Goal: Task Accomplishment & Management: Manage account settings

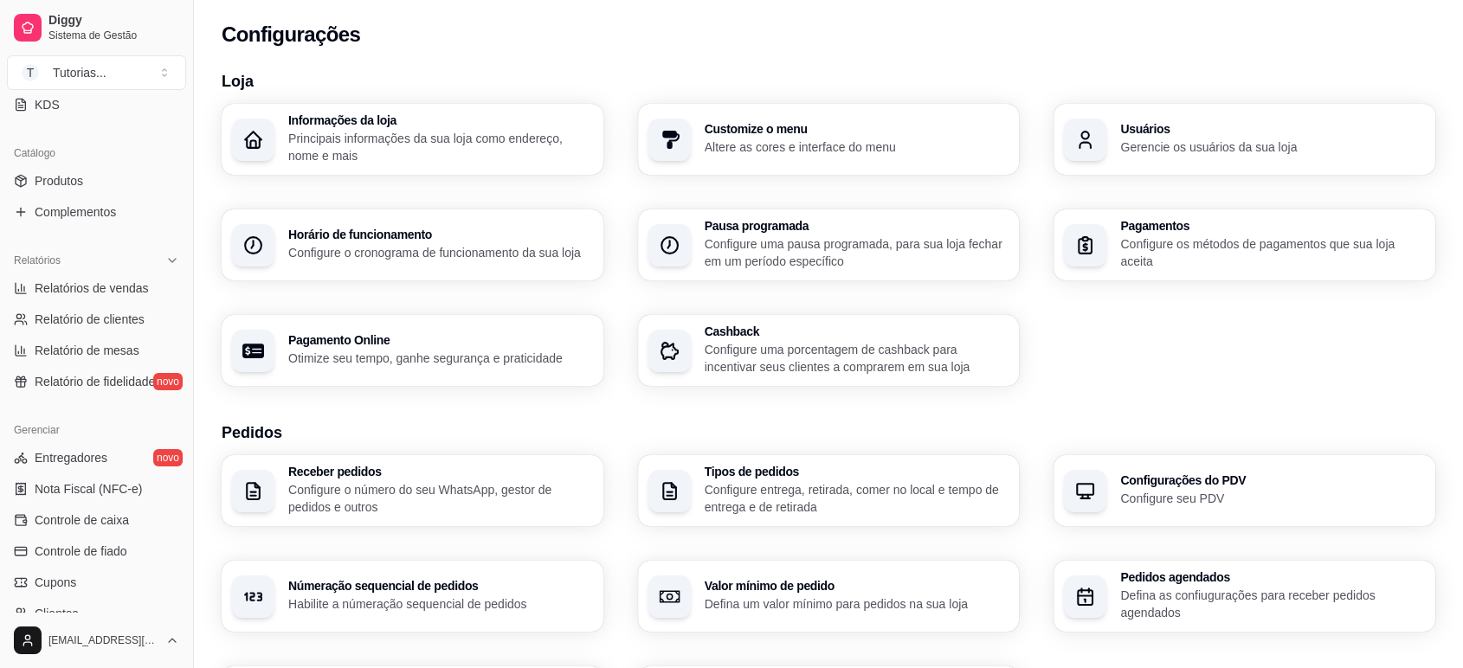
scroll to position [601, 0]
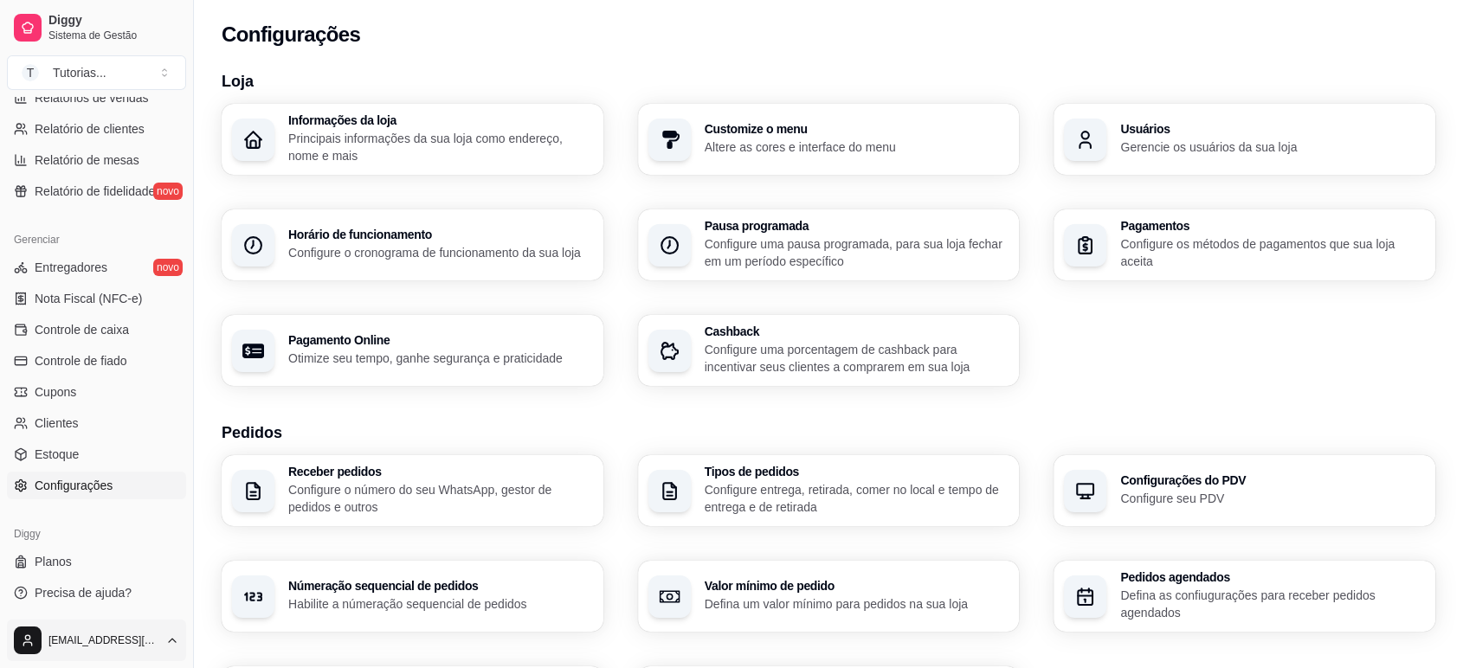
click at [143, 636] on html "Diggy Sistema de Gestão T Tutorias ... Loja aberta Período gratuito até 29/08 Ú…" at bounding box center [731, 334] width 1463 height 668
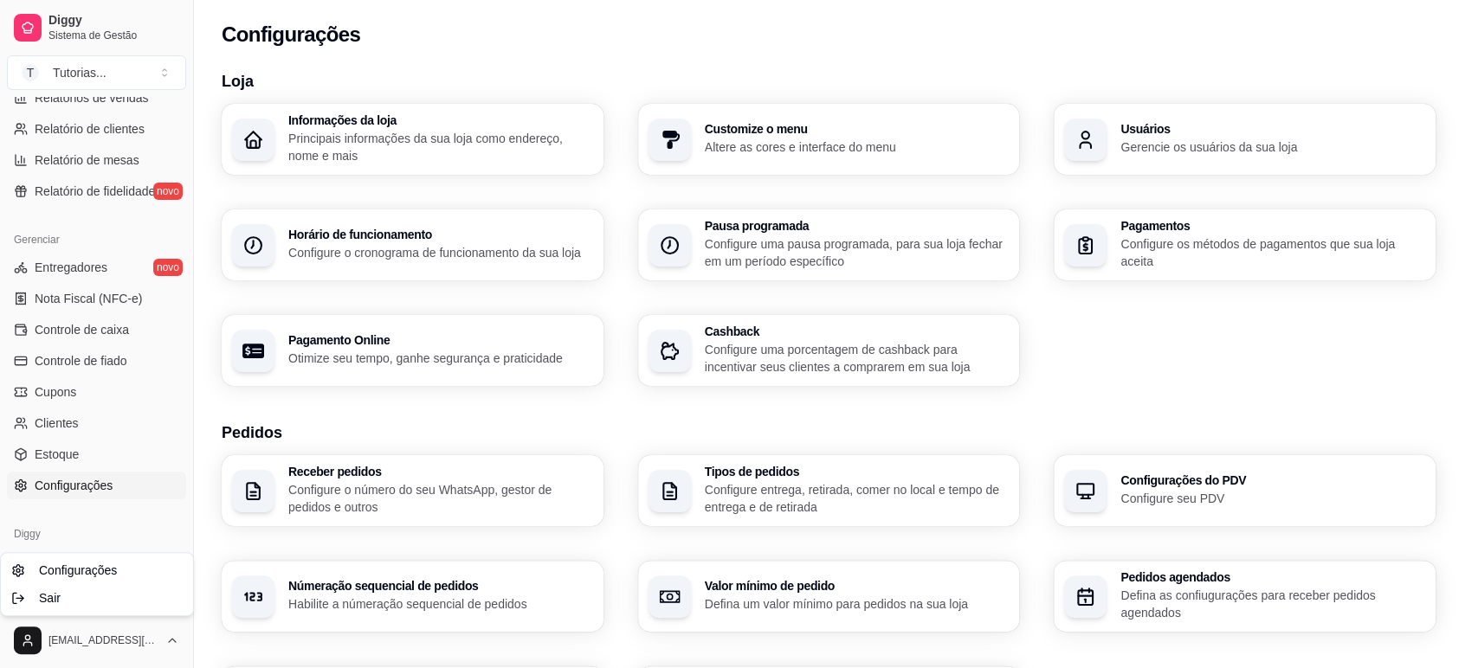
click at [259, 74] on html "Diggy Sistema de Gestão T Tutorias ... Loja aberta Período gratuito até 29/08 Ú…" at bounding box center [739, 334] width 1478 height 668
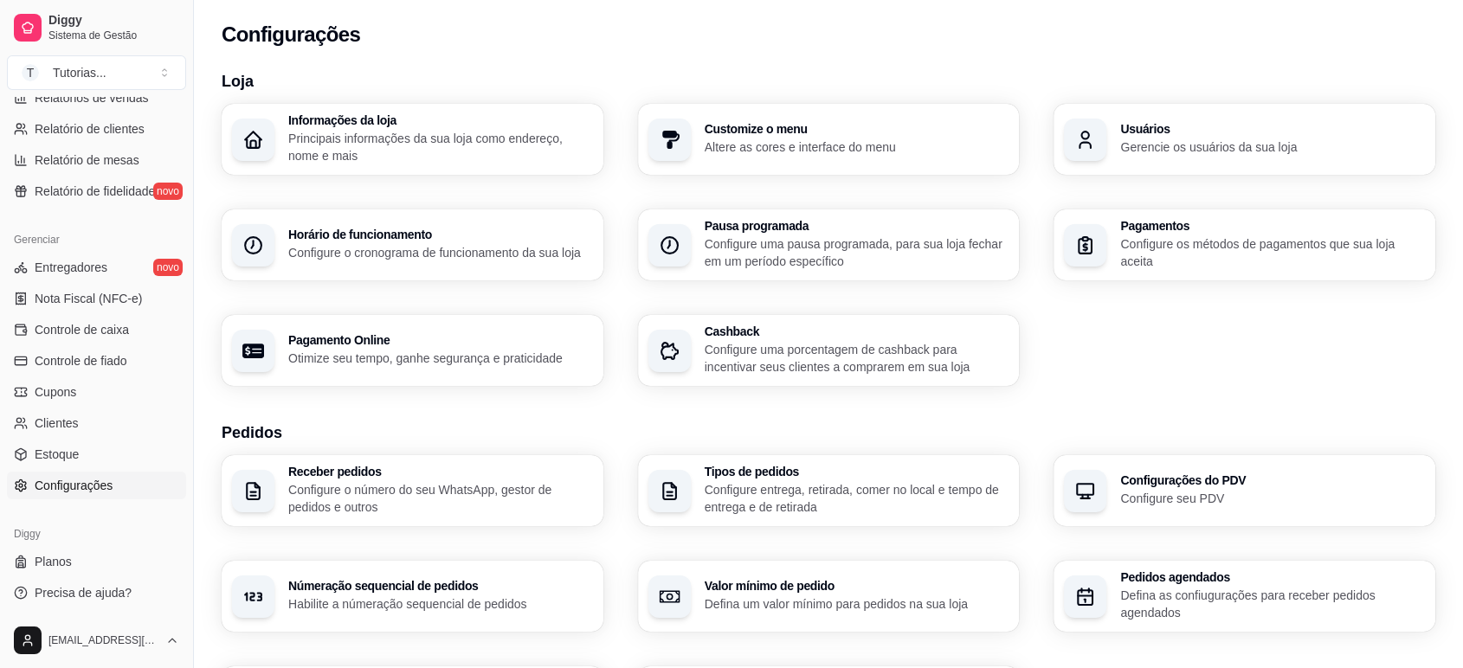
drag, startPoint x: 187, startPoint y: 419, endPoint x: 181, endPoint y: 371, distance: 48.0
click at [184, 348] on div "Diggy Sistema de Gestão T Tutorias ... Loja aberta Período gratuito até 29/08 Ú…" at bounding box center [96, 334] width 193 height 668
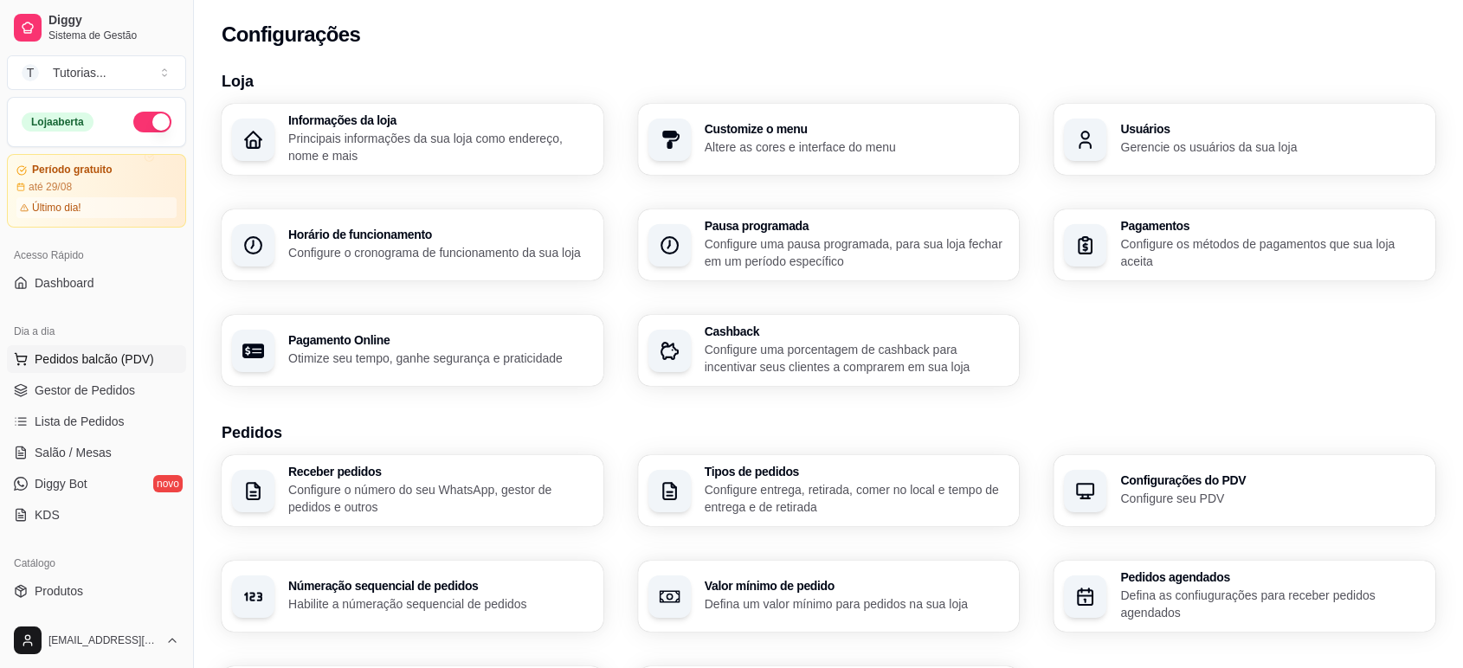
click at [82, 349] on button "Pedidos balcão (PDV)" at bounding box center [96, 359] width 179 height 28
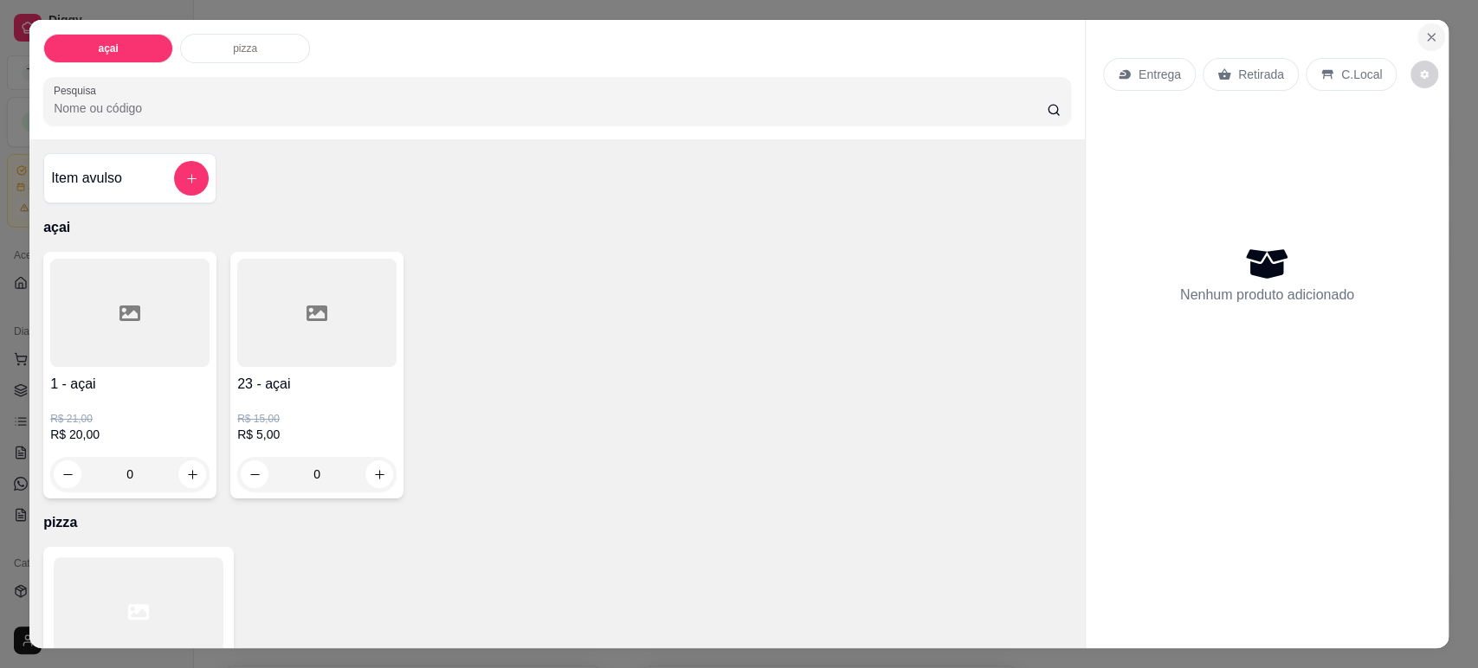
click at [1417, 29] on button "Close" at bounding box center [1431, 37] width 28 height 28
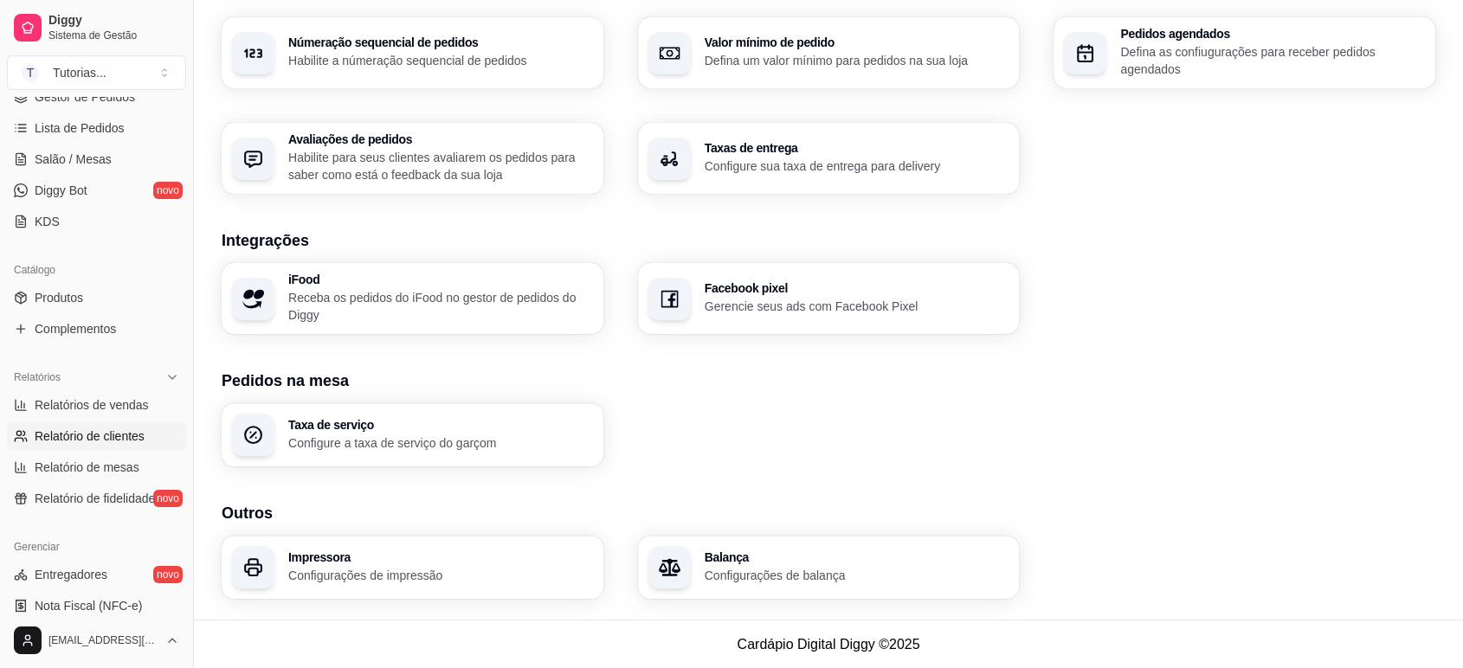
scroll to position [283, 0]
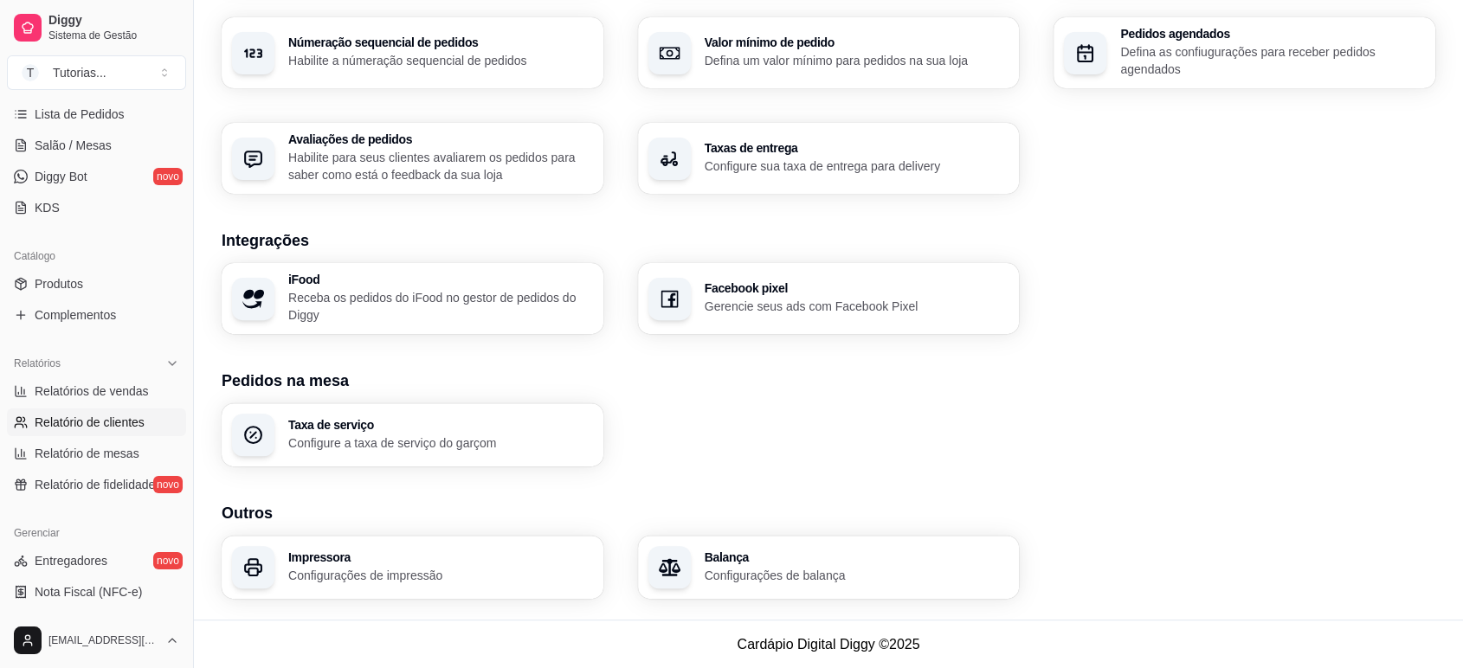
click at [119, 422] on span "Relatório de clientes" at bounding box center [90, 422] width 110 height 17
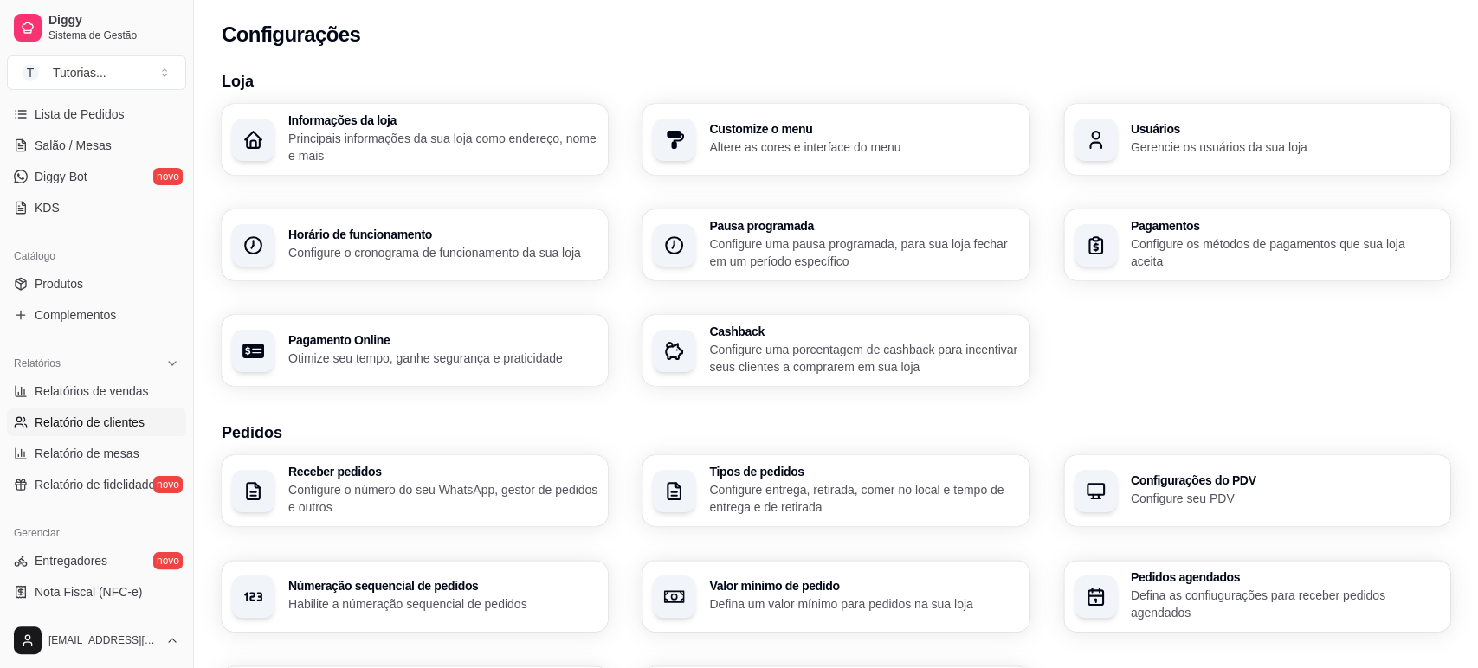
select select "30"
select select "HIGHEST_TOTAL_SPENT_WITH_ORDERS"
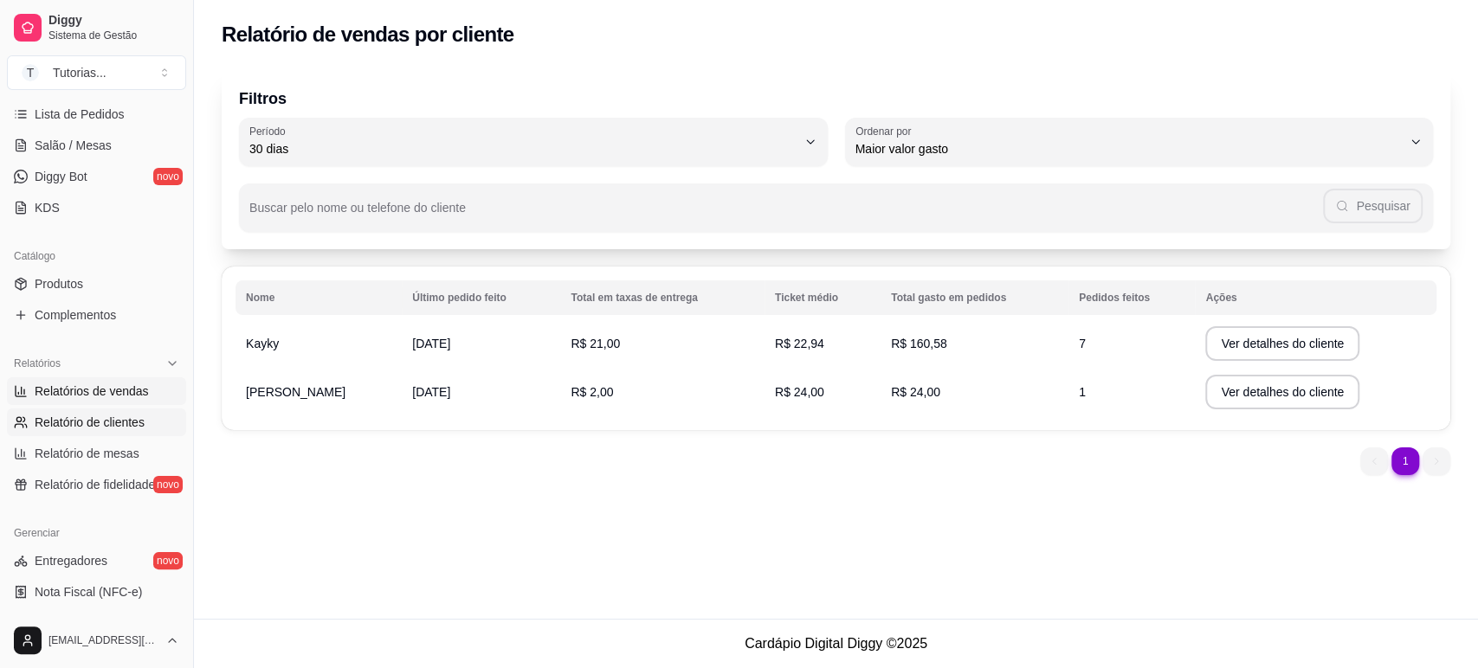
click at [120, 390] on span "Relatórios de vendas" at bounding box center [92, 391] width 114 height 17
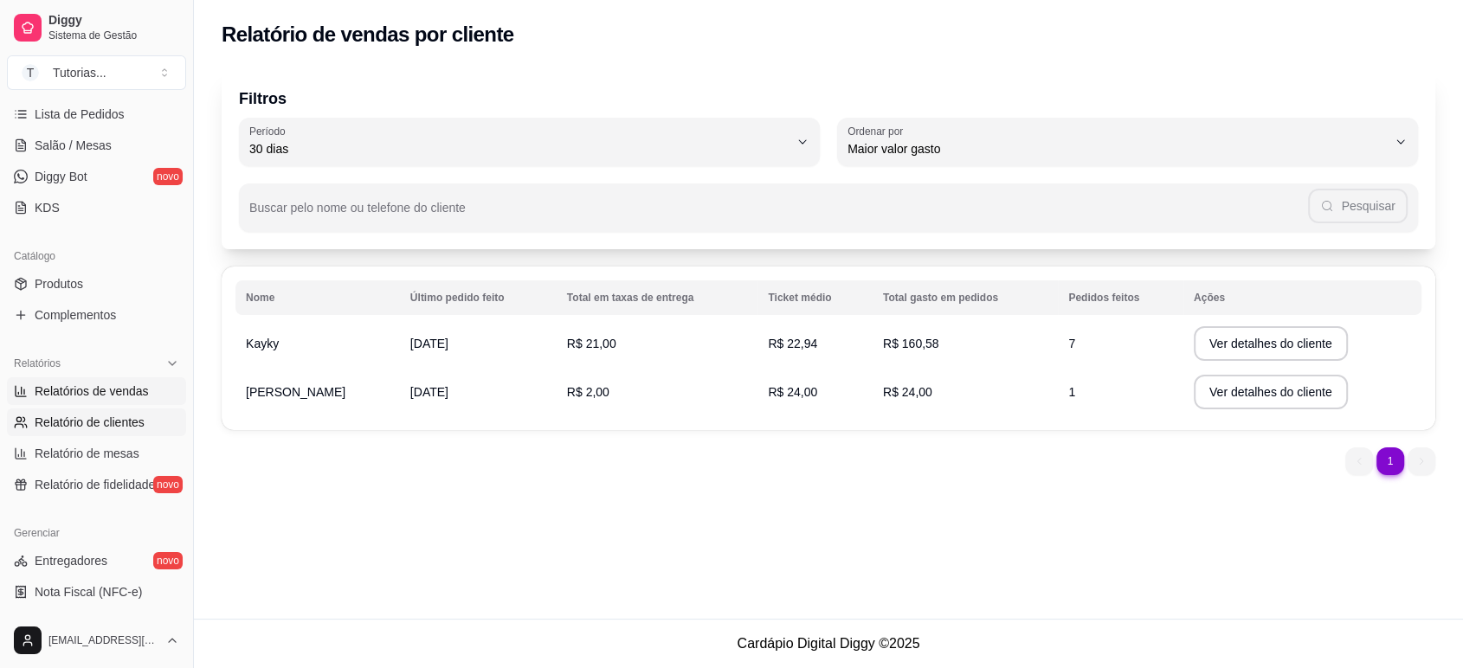
select select "ALL"
select select "0"
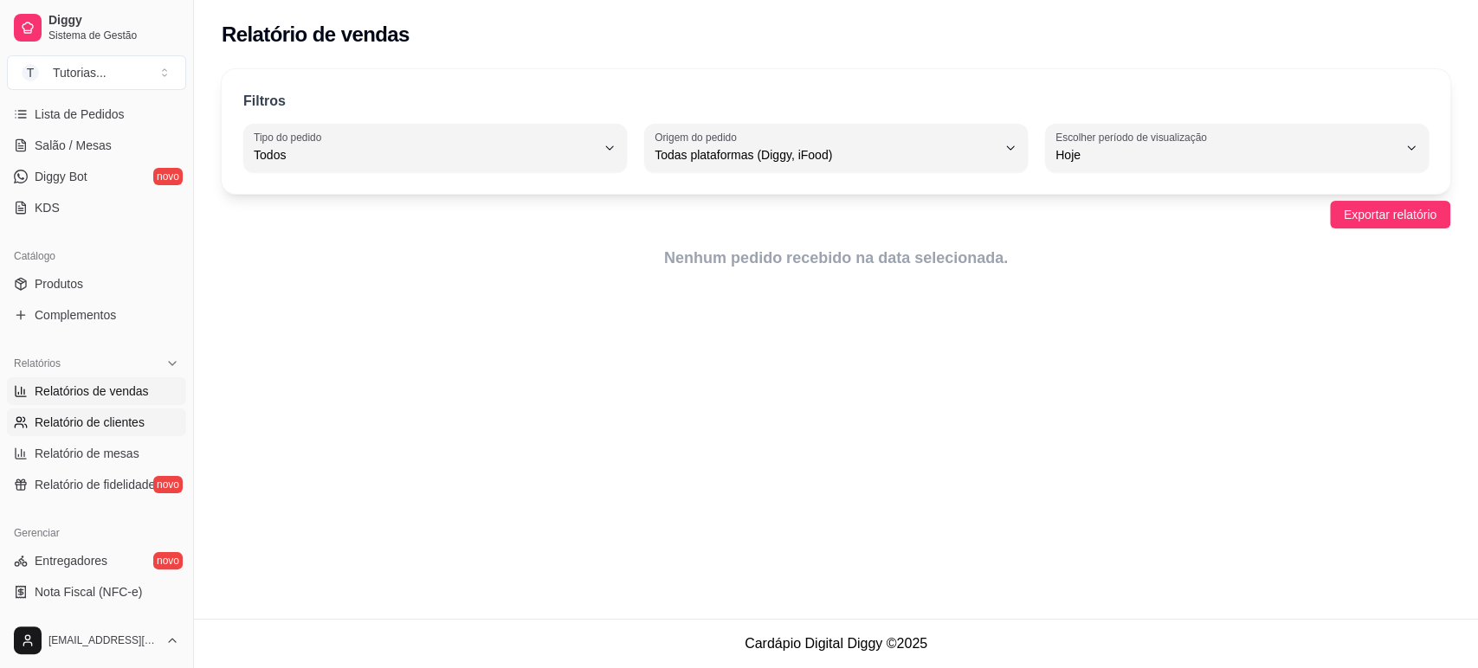
click at [114, 419] on span "Relatório de clientes" at bounding box center [90, 422] width 110 height 17
select select "30"
select select "HIGHEST_TOTAL_SPENT_WITH_ORDERS"
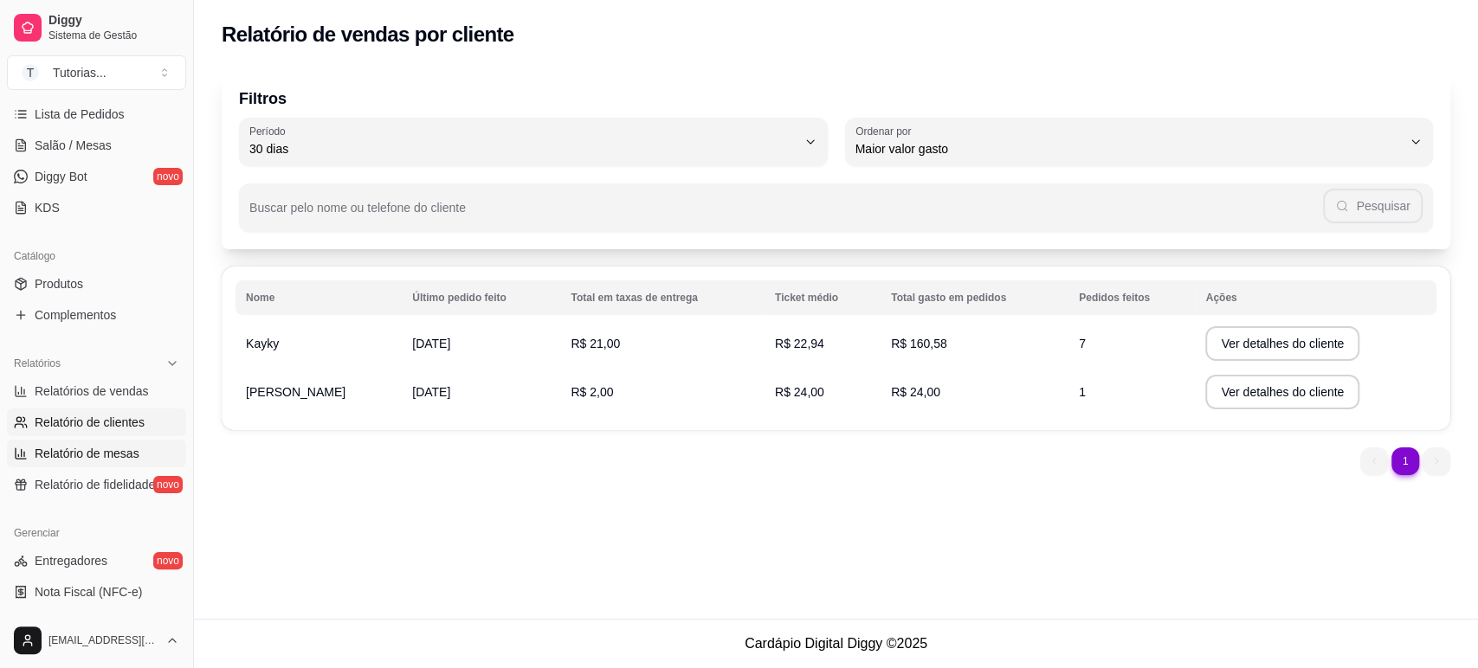
click at [137, 455] on link "Relatório de mesas" at bounding box center [96, 454] width 179 height 28
select select "TOTAL_OF_ORDERS"
select select "7"
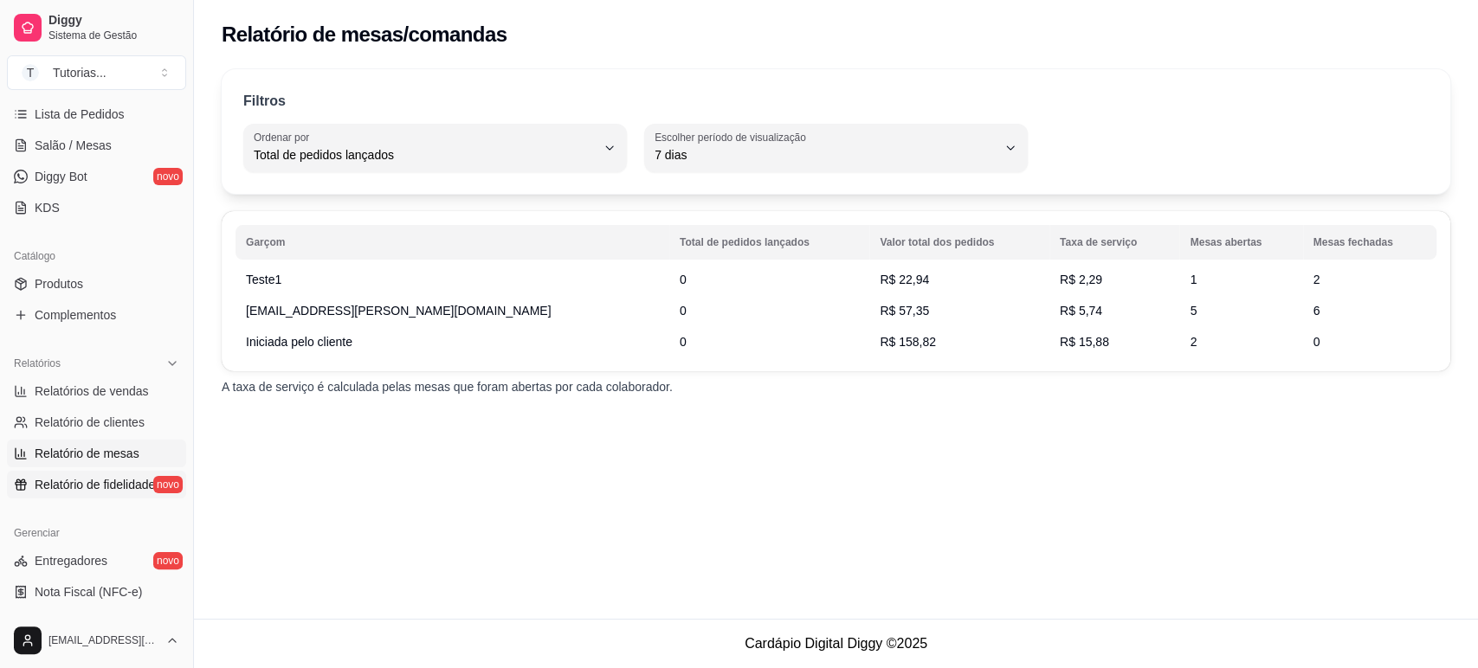
click at [104, 483] on span "Relatório de fidelidade" at bounding box center [95, 484] width 120 height 17
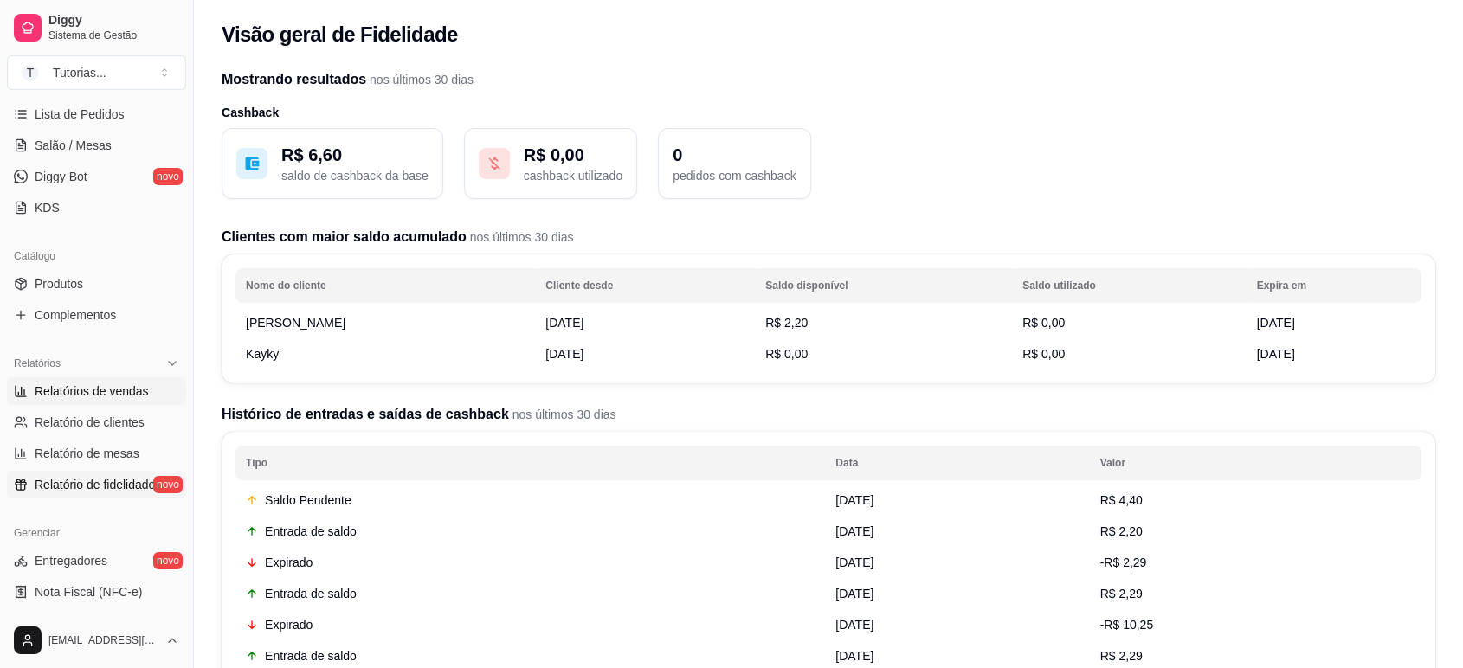
click at [81, 400] on link "Relatórios de vendas" at bounding box center [96, 391] width 179 height 28
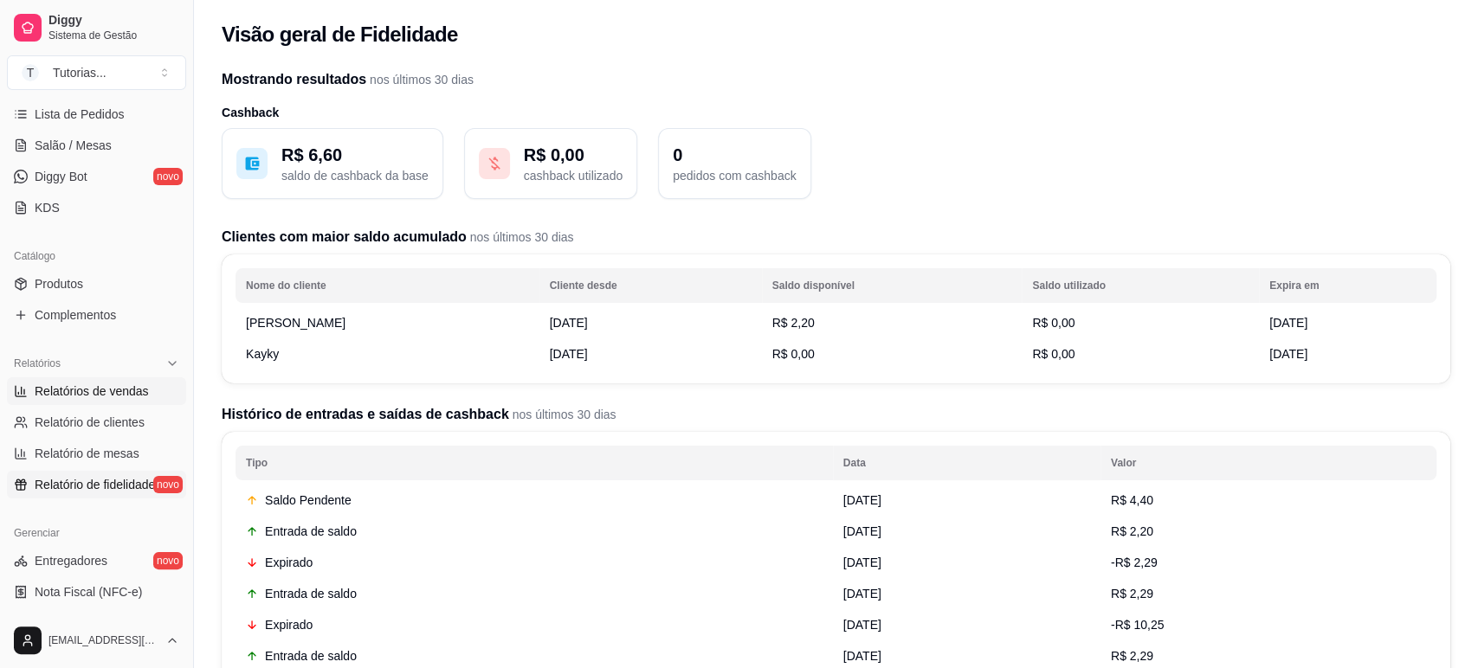
select select "ALL"
select select "0"
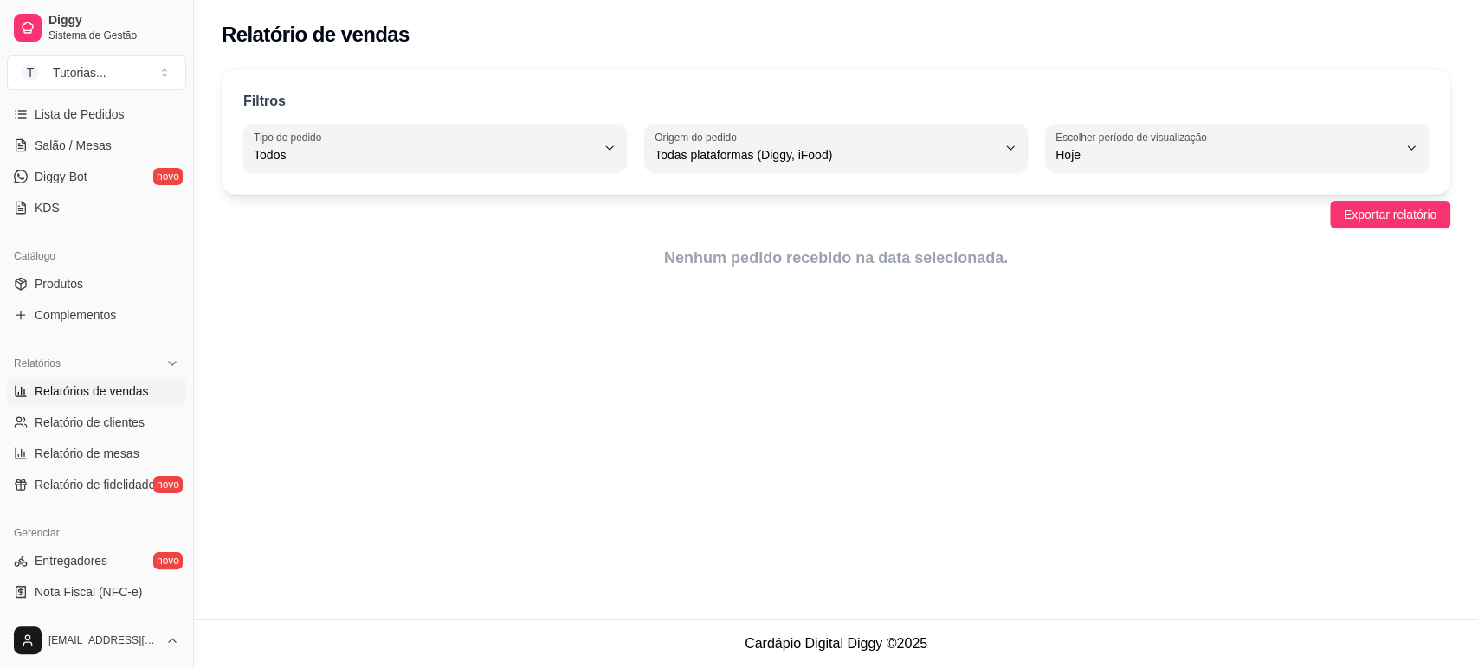
click at [1116, 165] on button "Escolher período de visualização Hoje" at bounding box center [1237, 148] width 384 height 48
click at [1105, 345] on span "45 dias" at bounding box center [1228, 337] width 325 height 16
type input "45"
select select "45"
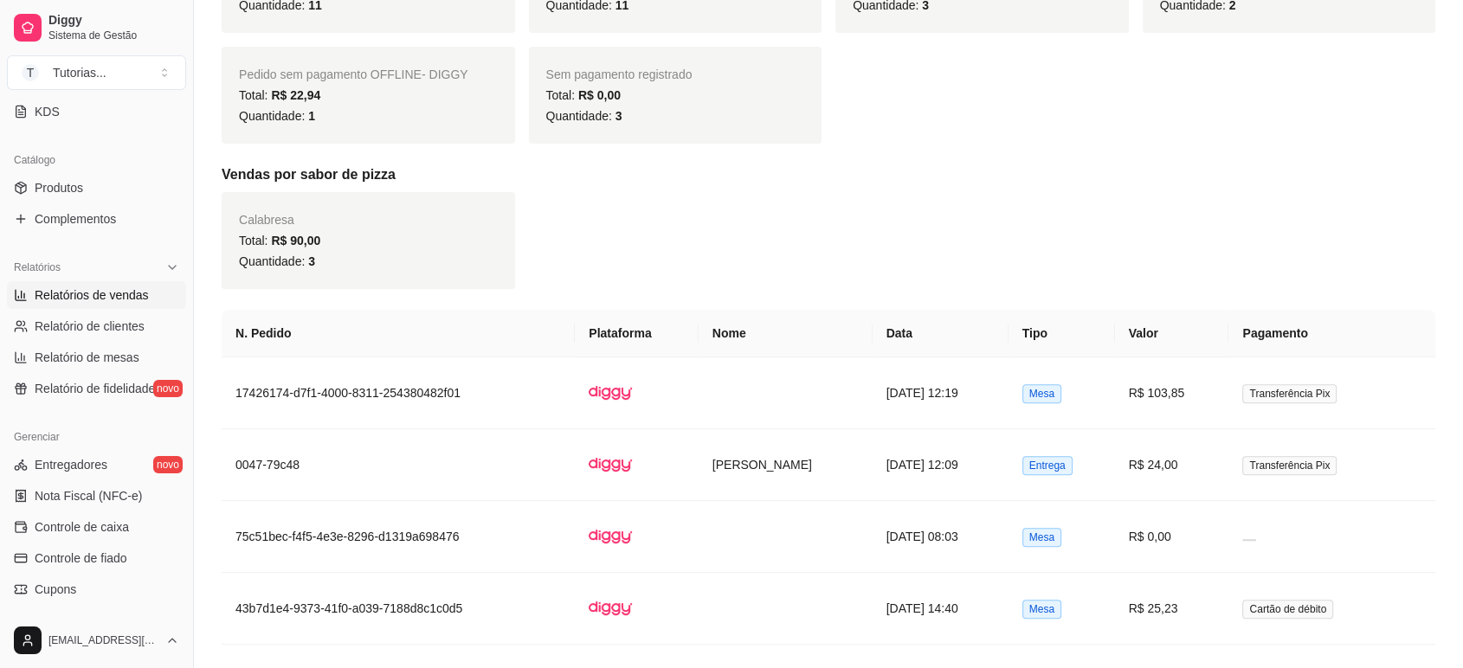
scroll to position [576, 0]
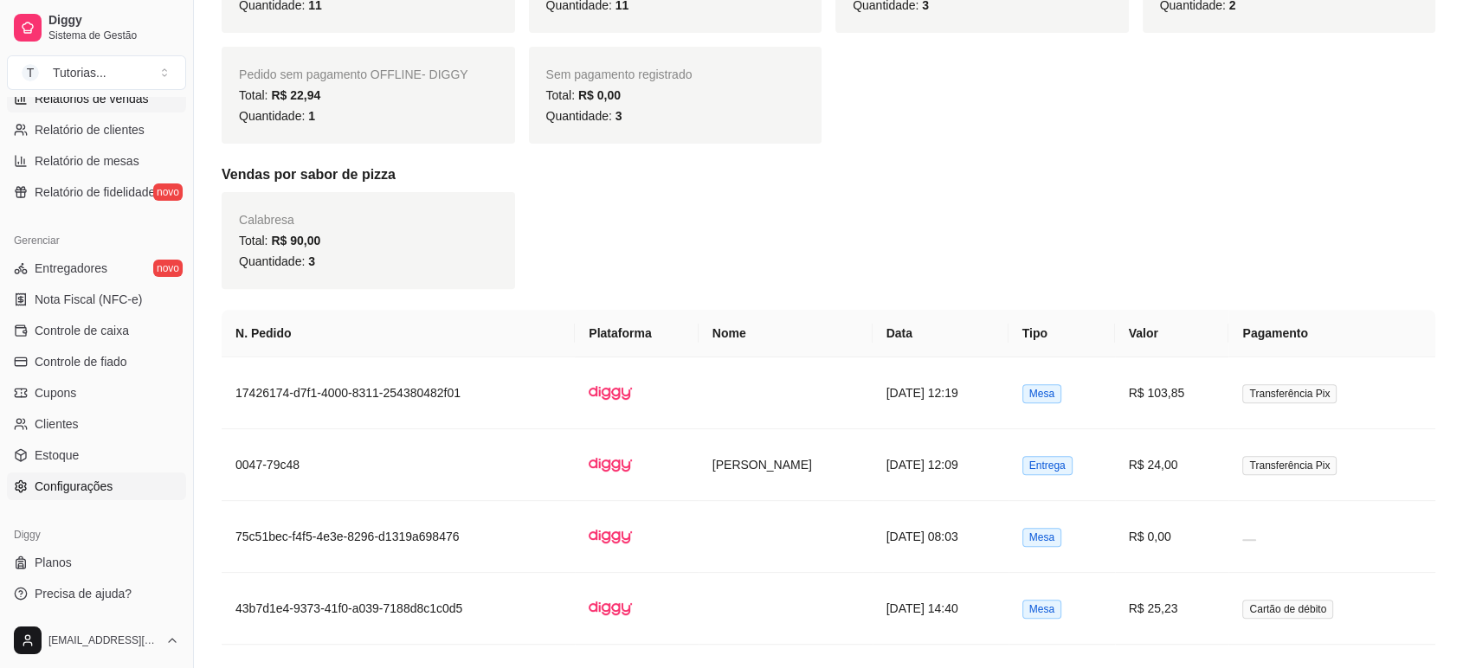
click at [75, 473] on link "Configurações" at bounding box center [96, 487] width 179 height 28
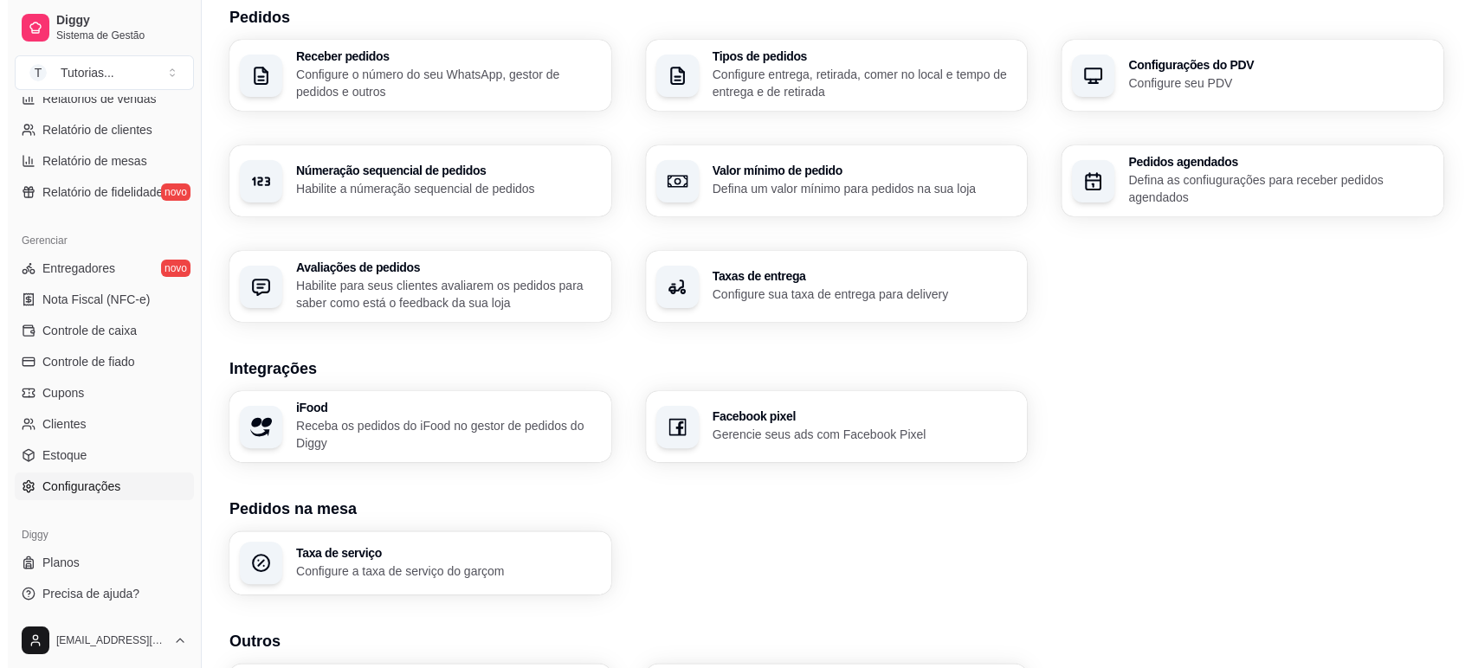
scroll to position [544, 0]
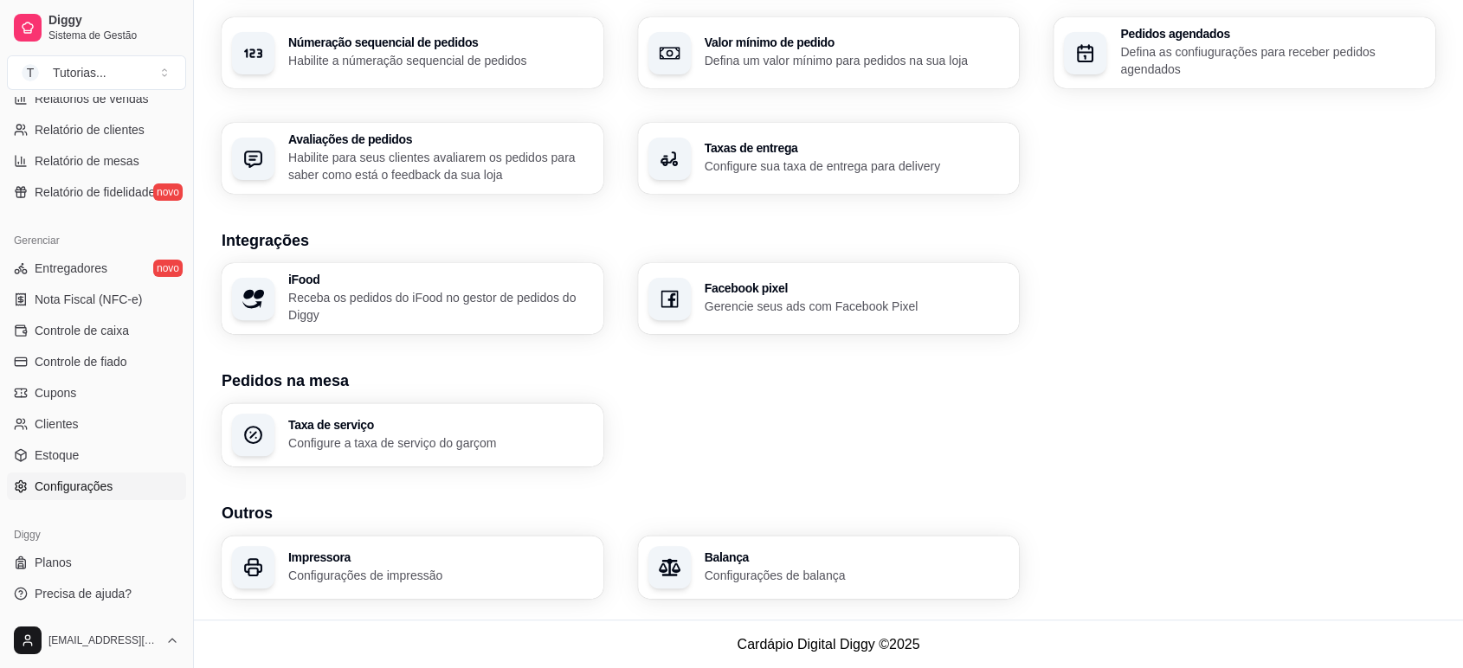
click at [429, 574] on p "Configurações de impressão" at bounding box center [440, 575] width 305 height 17
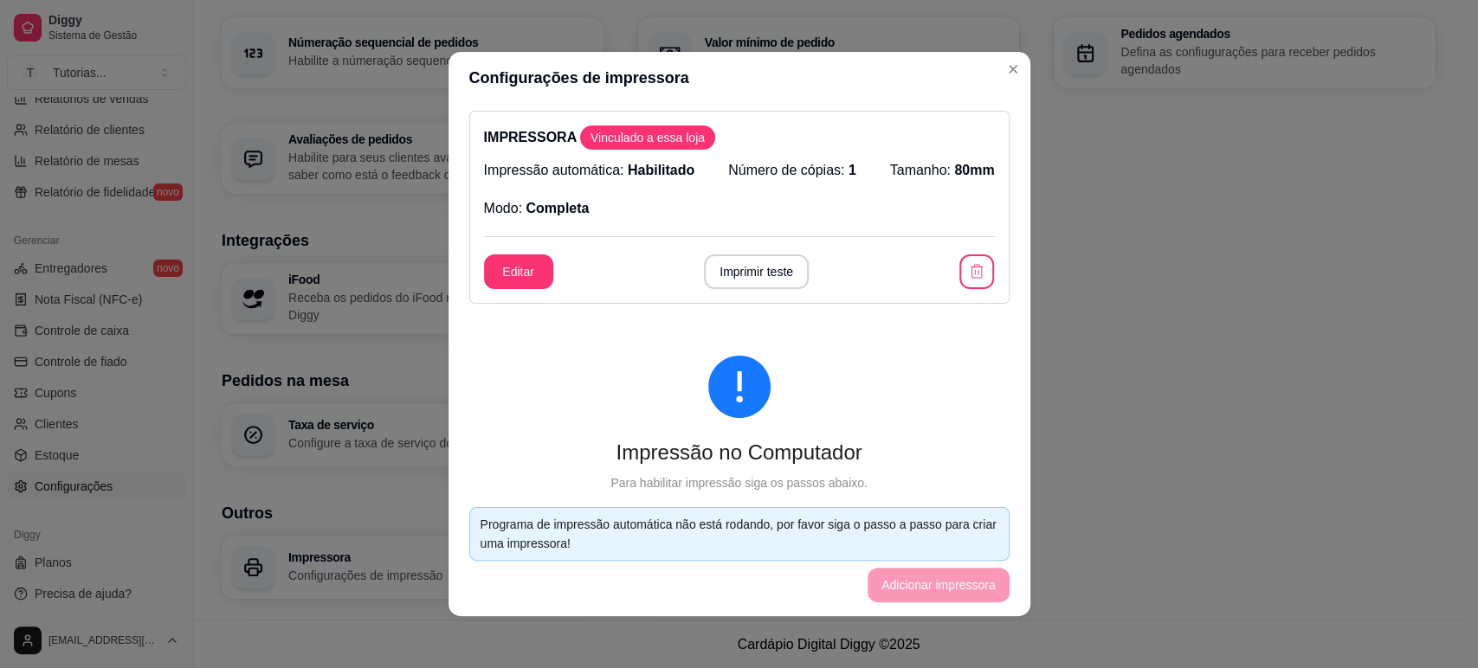
click at [512, 255] on button "Editar" at bounding box center [518, 272] width 69 height 35
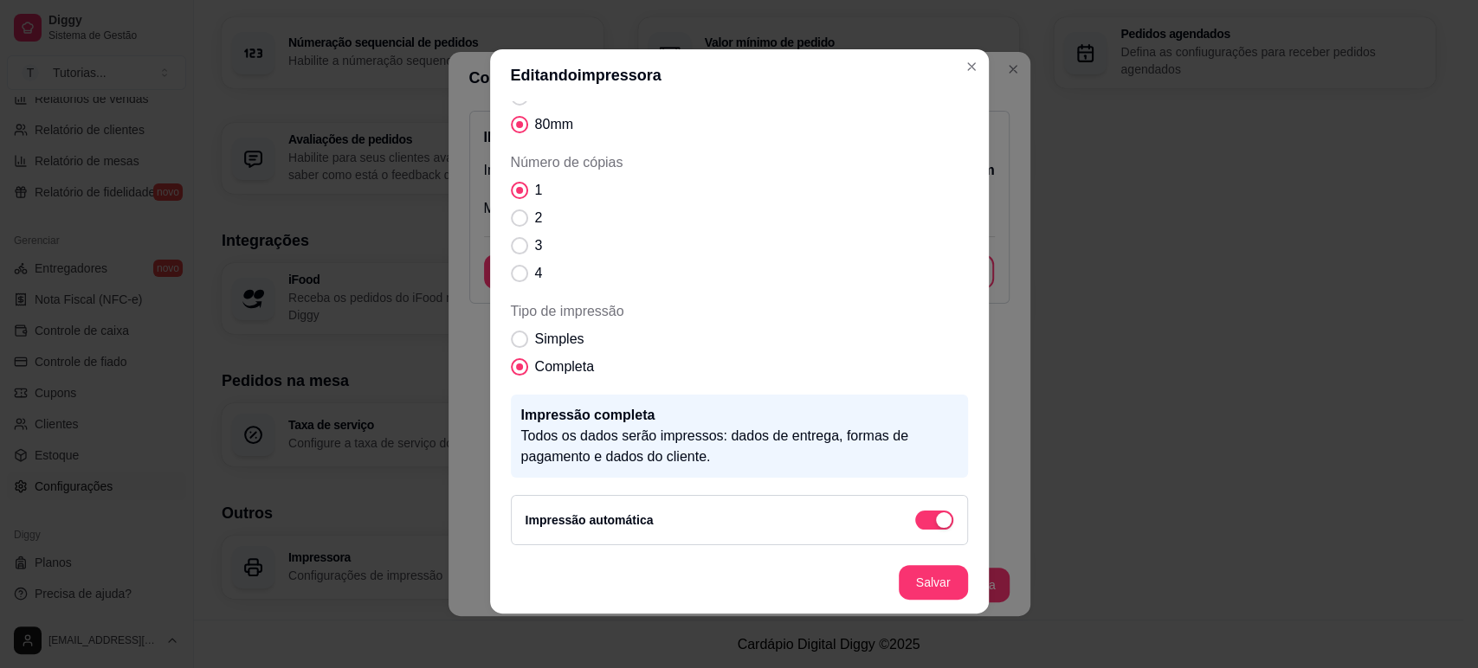
scroll to position [3, 0]
